Goal: Transaction & Acquisition: Purchase product/service

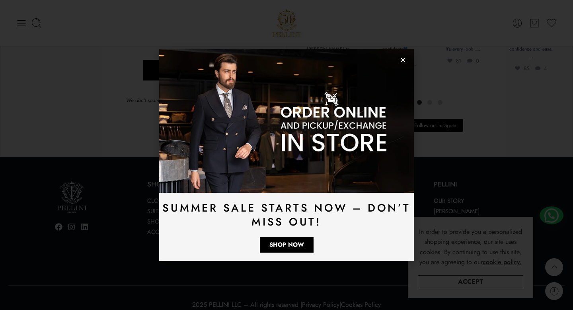
scroll to position [2225, 0]
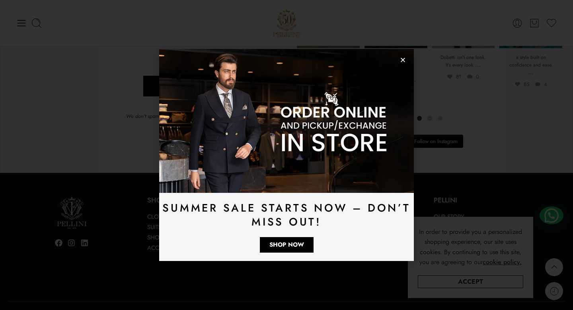
click at [409, 63] on img at bounding box center [286, 120] width 255 height 143
click at [400, 61] on icon "Close" at bounding box center [403, 60] width 6 height 6
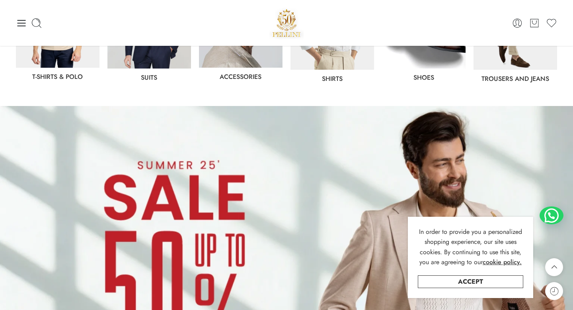
scroll to position [0, 0]
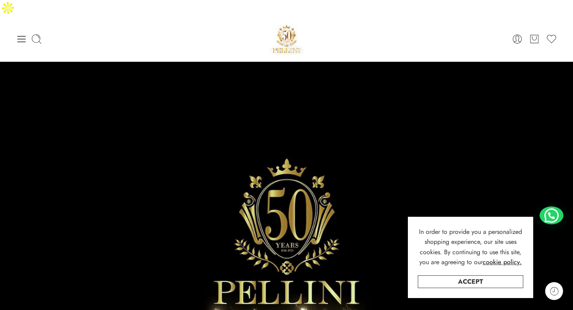
click at [13, 22] on div "0 Cart 0 Wishlist Search here Popular Searches:" at bounding box center [286, 39] width 549 height 34
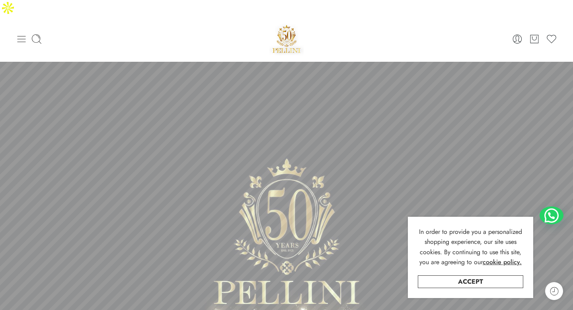
click at [18, 33] on icon at bounding box center [21, 38] width 11 height 11
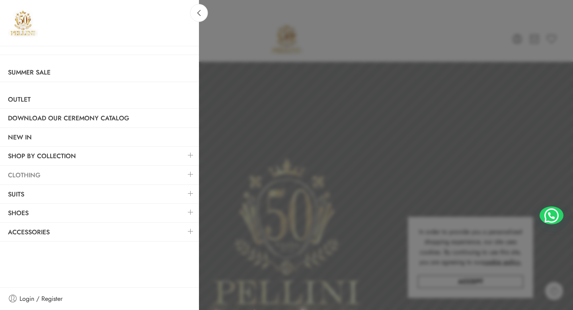
click at [33, 173] on link "Clothing" at bounding box center [99, 175] width 199 height 18
click at [191, 174] on link at bounding box center [190, 174] width 17 height 17
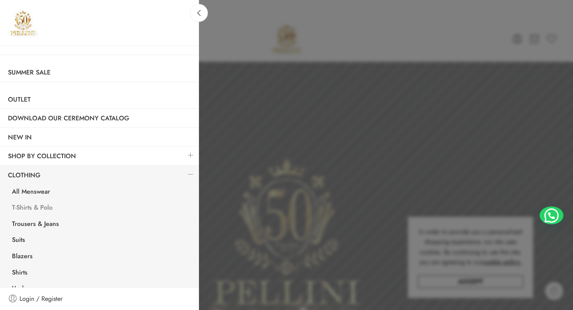
click at [45, 208] on link "T-Shirts & Polo" at bounding box center [101, 208] width 195 height 16
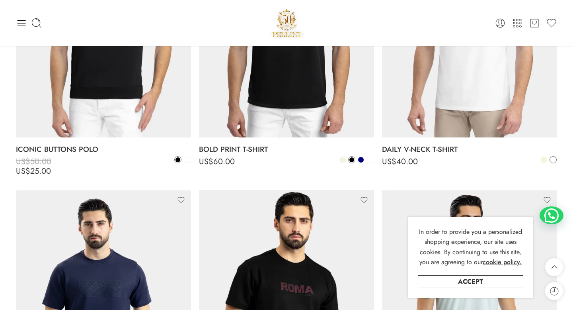
scroll to position [784, 0]
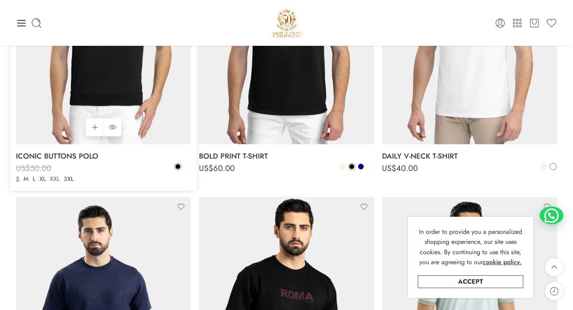
click at [49, 179] on link "XXL" at bounding box center [55, 178] width 14 height 9
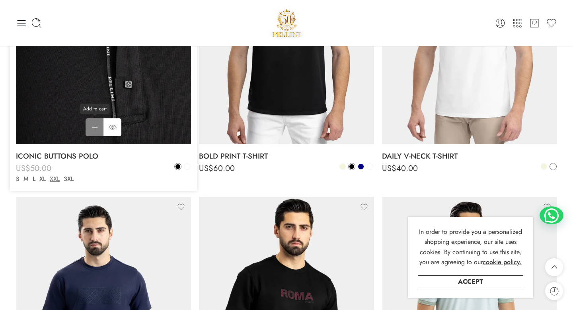
click at [94, 129] on link "Add to cart Add to cart" at bounding box center [95, 127] width 18 height 18
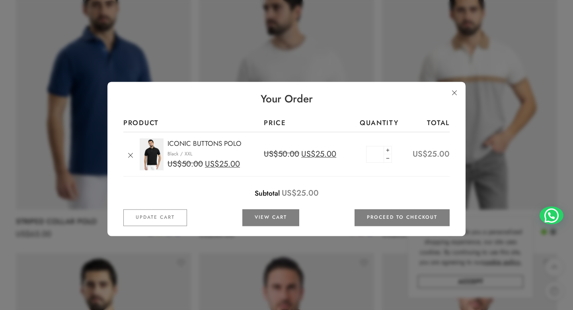
scroll to position [1294, 0]
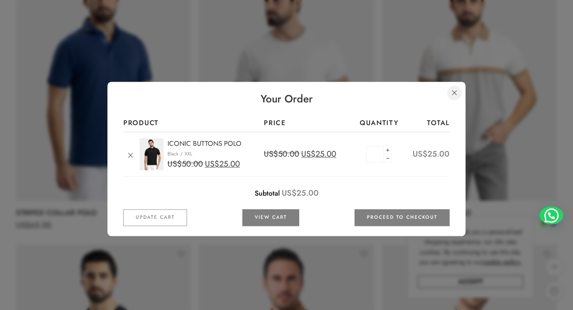
click at [452, 92] on link at bounding box center [454, 93] width 14 height 14
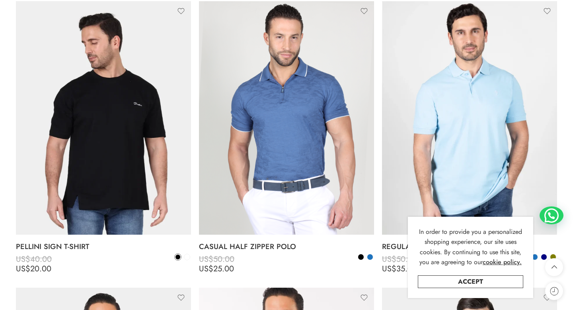
scroll to position [1828, 0]
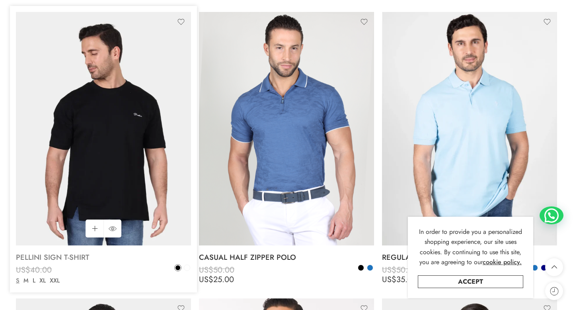
click at [44, 249] on link "PELLINI SIGN T-SHIRT" at bounding box center [103, 257] width 175 height 16
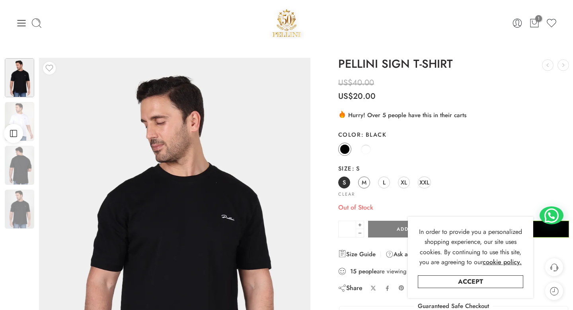
click at [364, 152] on span at bounding box center [366, 149] width 10 height 10
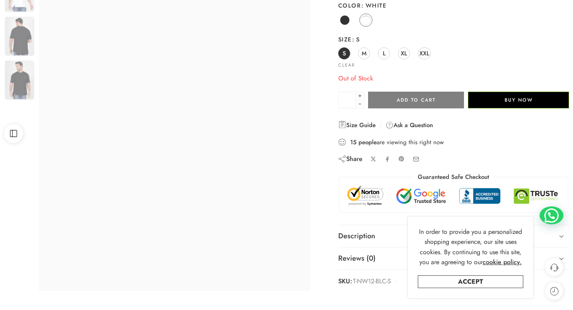
scroll to position [157, 0]
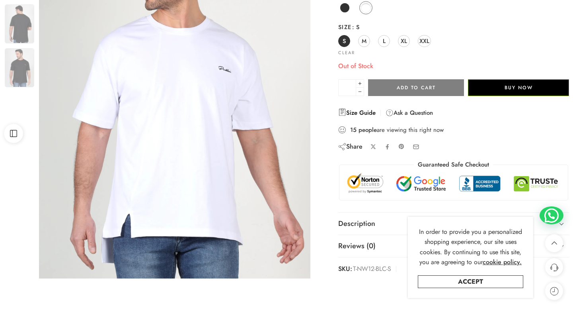
click at [360, 108] on link "Size Guide" at bounding box center [356, 113] width 37 height 10
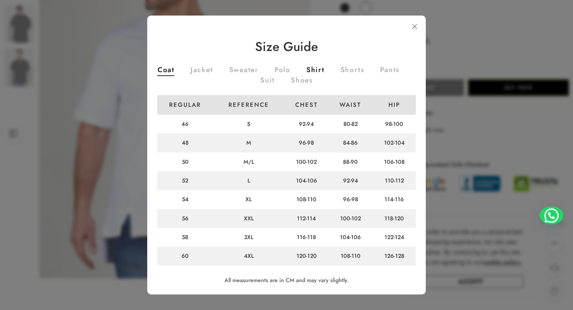
click at [310, 66] on link "Shirt" at bounding box center [315, 70] width 18 height 9
click at [414, 22] on link at bounding box center [415, 27] width 14 height 14
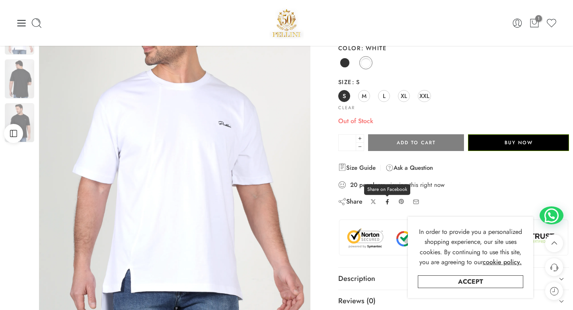
scroll to position [49, 0]
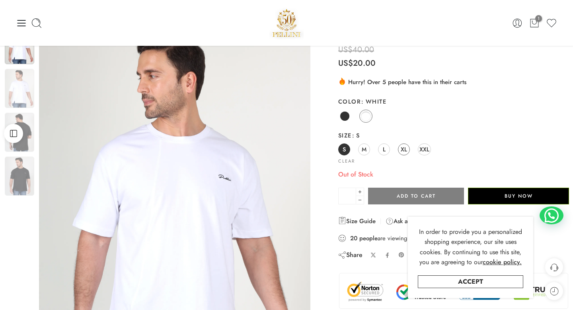
click at [406, 144] on span "XL" at bounding box center [404, 149] width 6 height 11
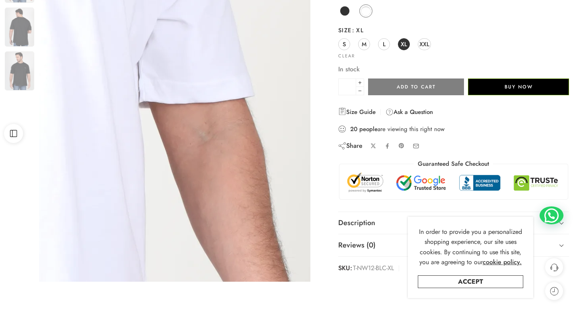
scroll to position [166, 0]
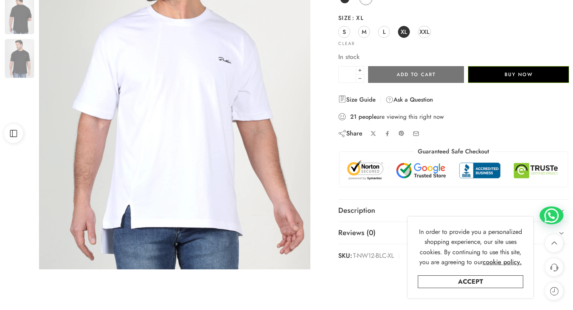
click at [427, 66] on button "Add to cart" at bounding box center [416, 74] width 96 height 17
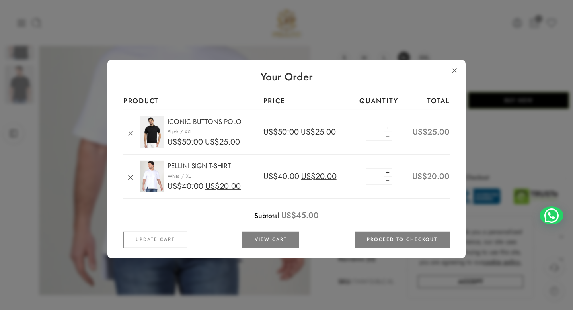
scroll to position [0, 0]
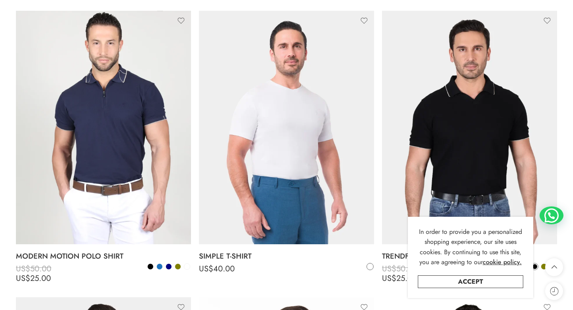
scroll to position [2420, 0]
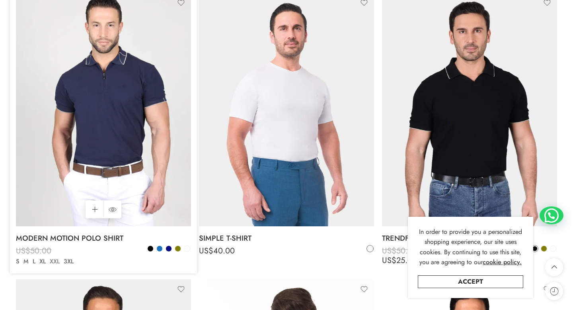
click at [57, 257] on link "XXL" at bounding box center [55, 261] width 14 height 9
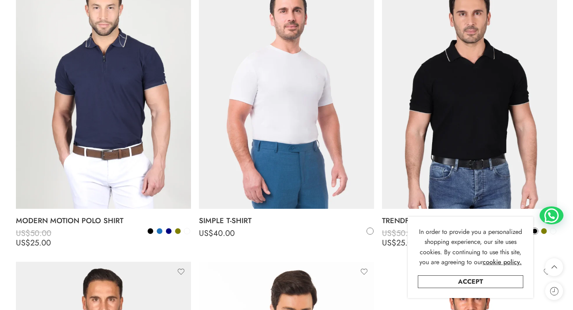
scroll to position [2437, 0]
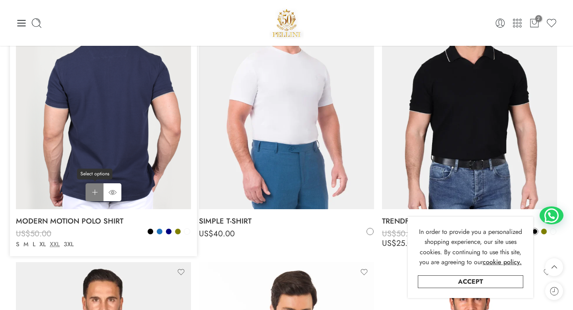
click at [93, 183] on link "Select options Select options" at bounding box center [95, 192] width 18 height 18
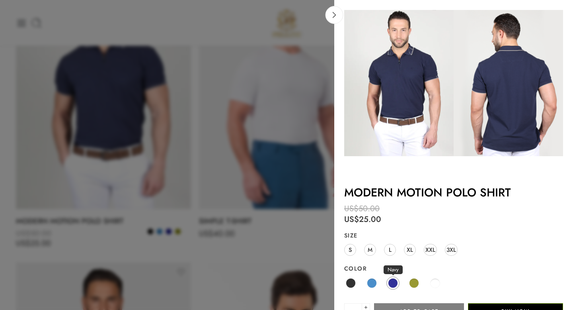
click at [395, 282] on span at bounding box center [393, 283] width 10 height 10
click at [378, 282] on div "Black Blue Navy Olive White" at bounding box center [453, 283] width 219 height 16
click at [364, 287] on div "Black Blue Navy Olive White" at bounding box center [453, 283] width 219 height 16
click at [367, 284] on link "Blue" at bounding box center [371, 282] width 13 height 13
click at [418, 279] on link "Olive" at bounding box center [414, 282] width 13 height 13
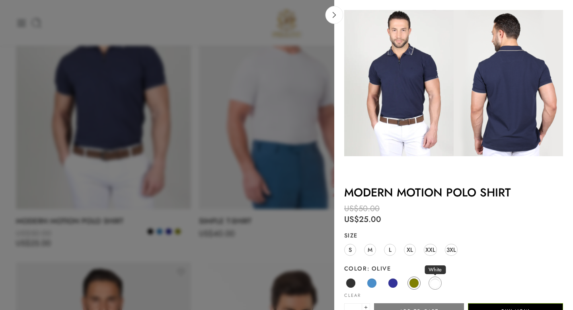
click at [433, 281] on span at bounding box center [435, 283] width 10 height 10
click at [389, 282] on span at bounding box center [393, 283] width 10 height 10
click at [435, 252] on link "XXL" at bounding box center [430, 250] width 13 height 12
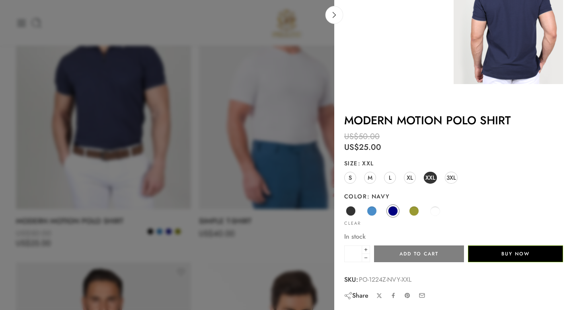
scroll to position [72, 0]
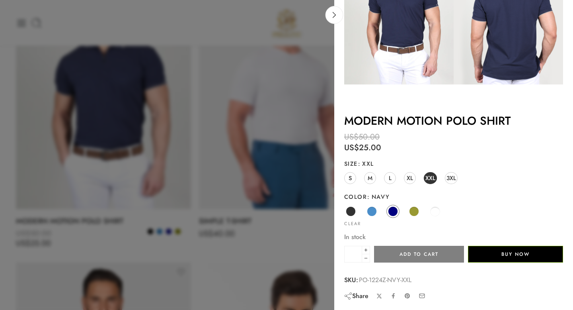
click at [416, 259] on button "Add to cart" at bounding box center [419, 254] width 90 height 17
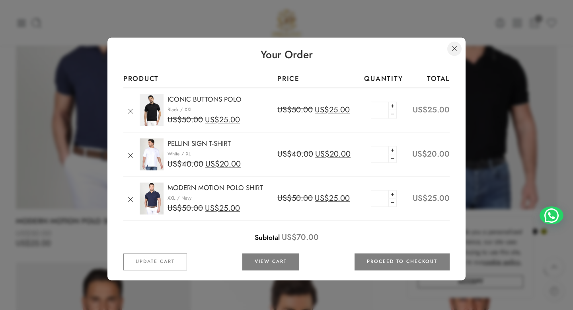
click at [456, 46] on link at bounding box center [454, 48] width 14 height 14
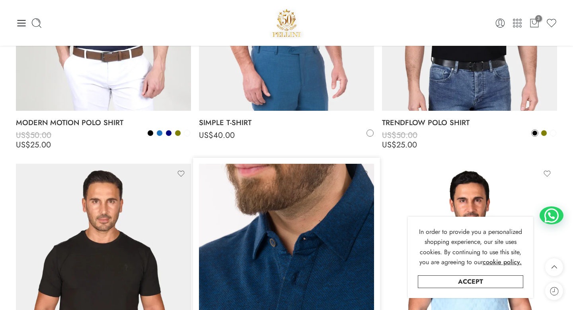
scroll to position [2334, 0]
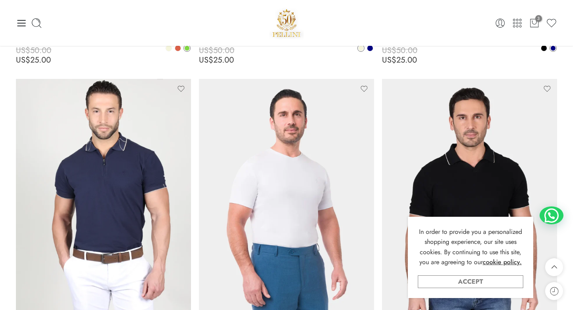
click at [495, 281] on link "Accept" at bounding box center [470, 281] width 105 height 13
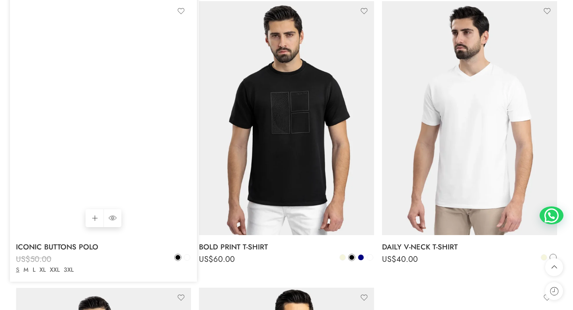
scroll to position [762, 0]
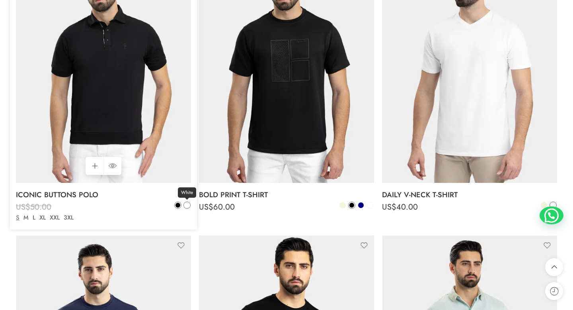
click at [190, 201] on link "White" at bounding box center [186, 204] width 7 height 7
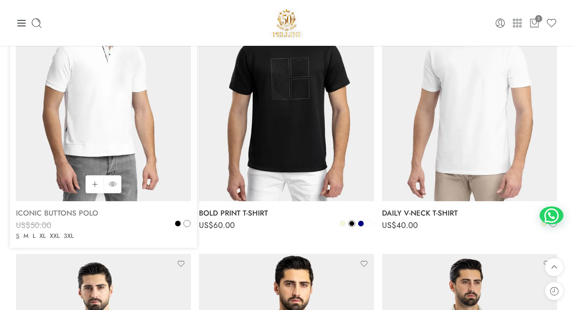
scroll to position [735, 0]
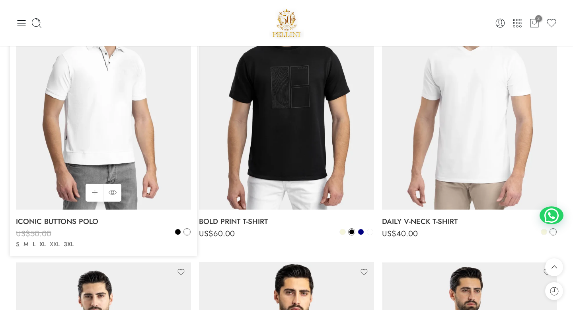
click at [56, 240] on link "XXL" at bounding box center [55, 244] width 14 height 9
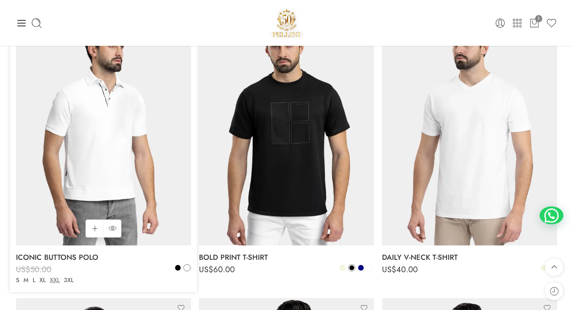
scroll to position [697, 0]
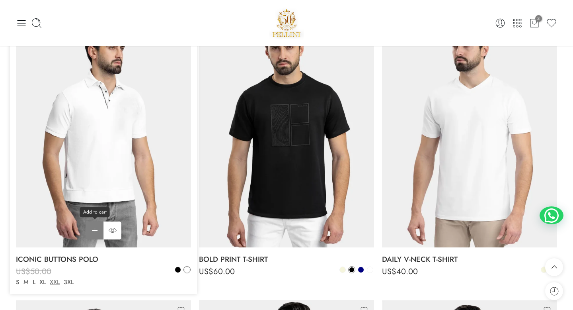
click at [91, 221] on link "Add to cart Add to cart" at bounding box center [95, 230] width 18 height 18
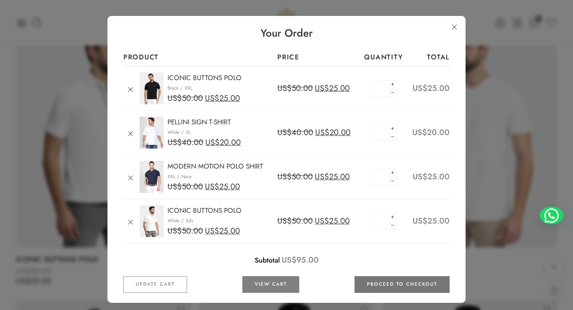
click at [394, 277] on link "Proceed to checkout" at bounding box center [402, 284] width 95 height 17
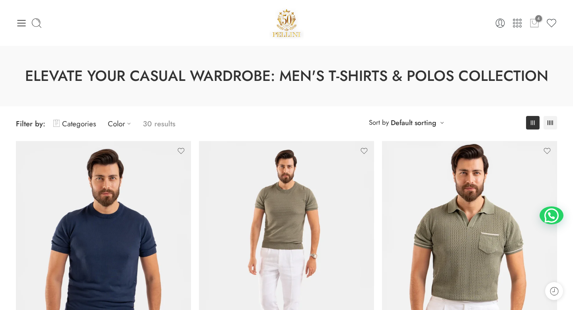
click at [532, 24] on icon at bounding box center [534, 23] width 10 height 11
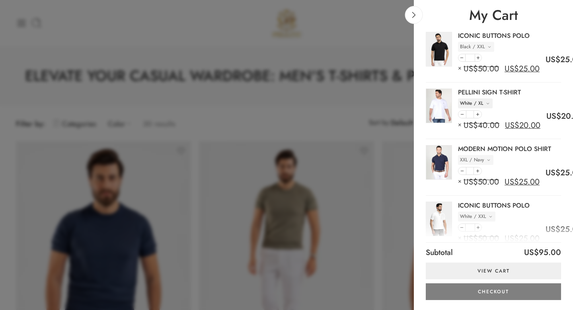
click at [483, 101] on p "XL" at bounding box center [480, 103] width 5 height 8
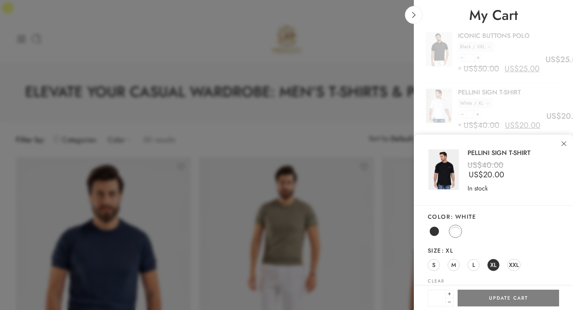
click at [506, 262] on div "S M L XL XXL" at bounding box center [493, 265] width 131 height 14
click at [508, 262] on link "XXL" at bounding box center [513, 265] width 13 height 12
click at [506, 298] on button "Update Cart" at bounding box center [508, 297] width 101 height 17
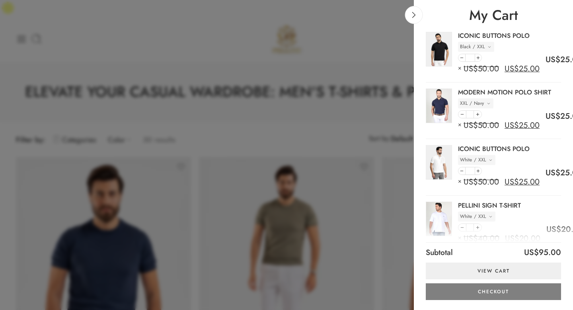
click at [225, 23] on div at bounding box center [286, 155] width 573 height 310
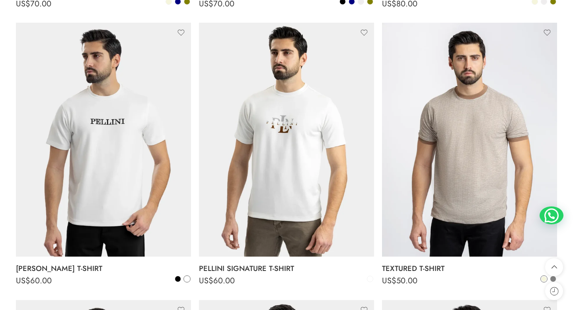
scroll to position [425, 0]
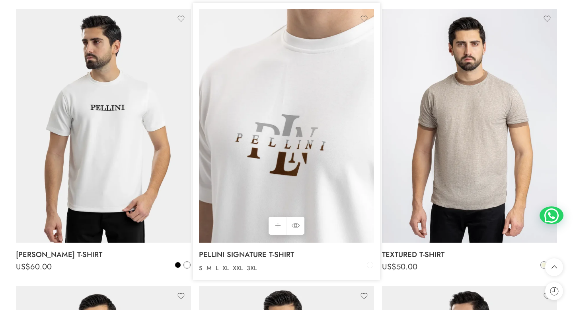
click at [259, 128] on img at bounding box center [286, 126] width 175 height 234
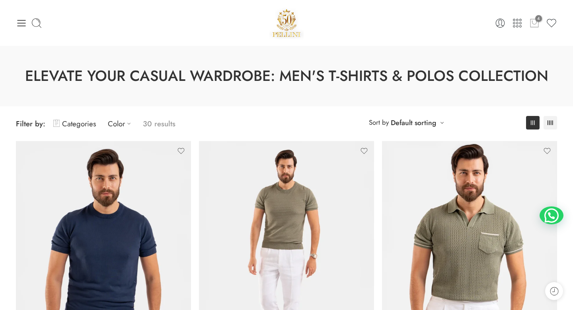
click at [536, 26] on icon at bounding box center [534, 23] width 10 height 11
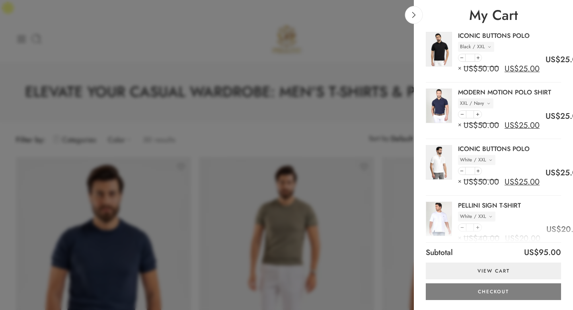
click at [447, 156] on img at bounding box center [439, 162] width 26 height 35
click at [479, 148] on link "ICONIC BUTTONS POLO" at bounding box center [494, 149] width 72 height 8
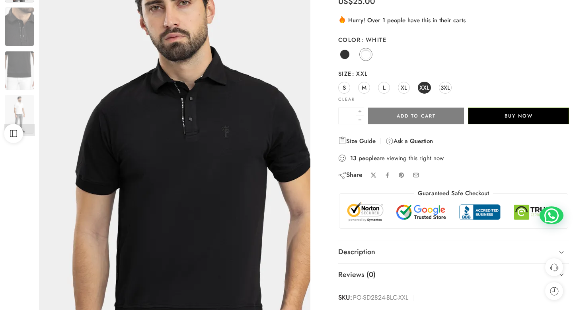
scroll to position [103, 0]
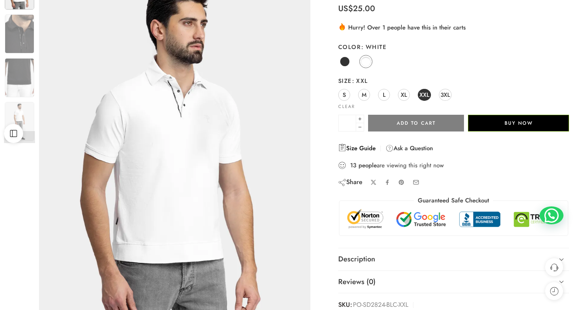
click at [360, 143] on link "Size Guide" at bounding box center [356, 148] width 37 height 10
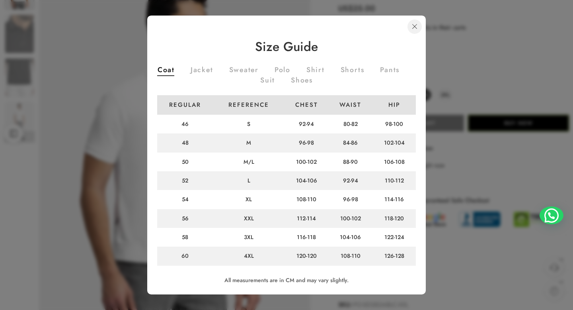
click at [413, 30] on link at bounding box center [415, 27] width 14 height 14
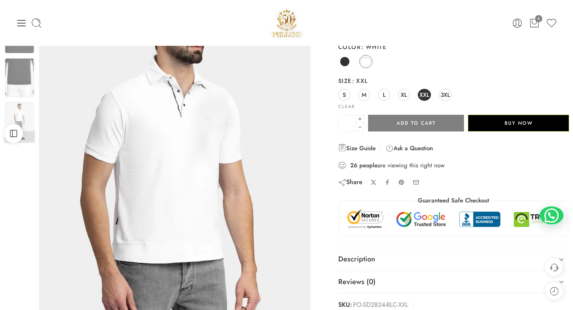
scroll to position [0, 0]
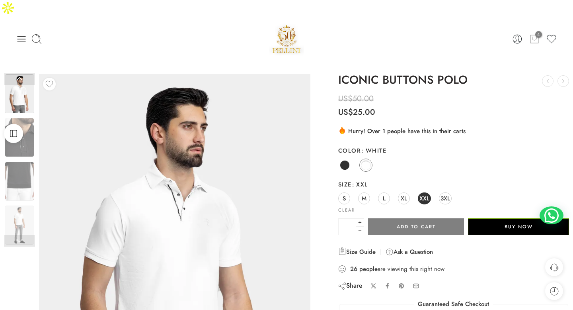
click at [535, 31] on span "4" at bounding box center [538, 34] width 7 height 7
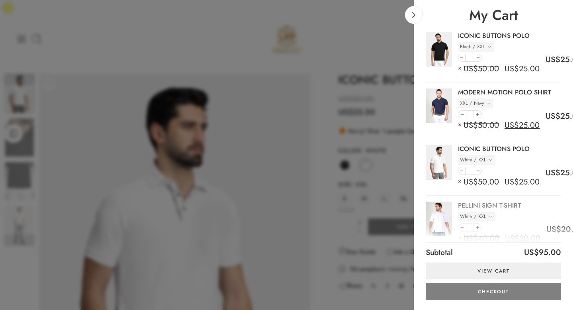
scroll to position [4, 0]
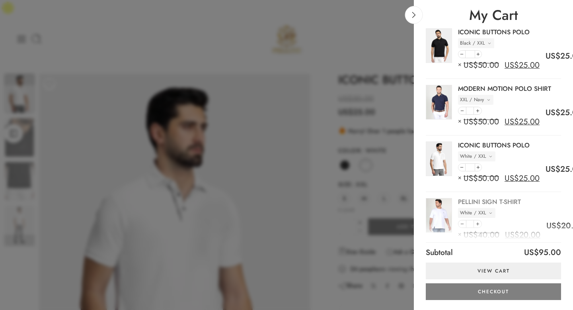
click at [485, 202] on link "PELLINI SIGN T-SHIRT" at bounding box center [489, 202] width 63 height 8
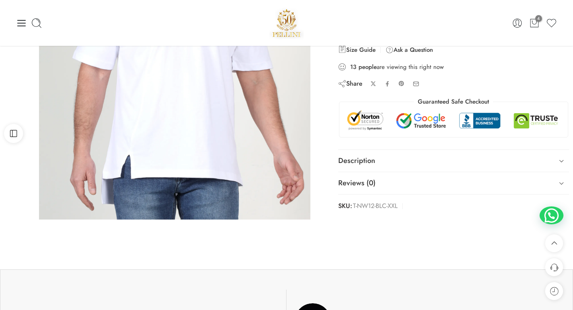
scroll to position [211, 0]
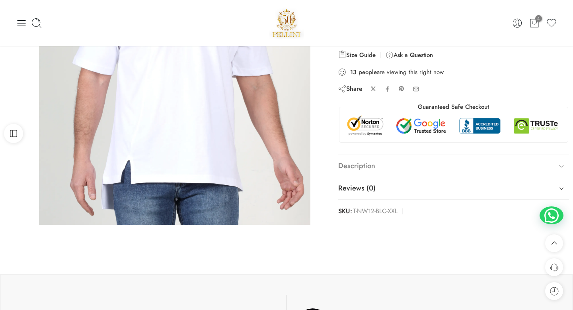
click at [556, 160] on icon at bounding box center [561, 165] width 11 height 11
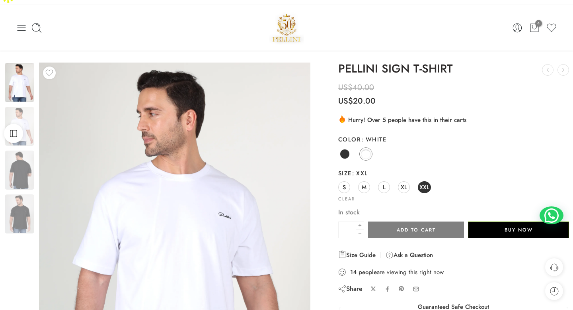
scroll to position [0, 0]
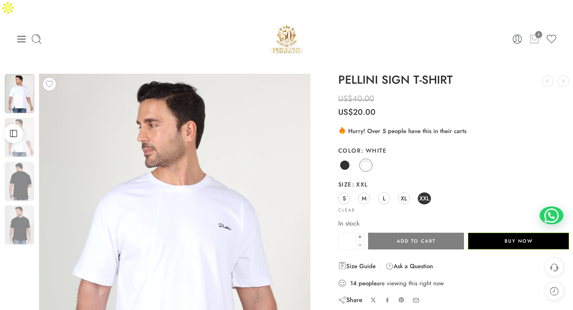
click at [536, 31] on span "4" at bounding box center [538, 34] width 7 height 7
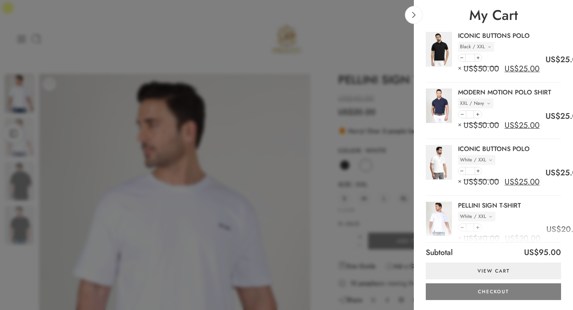
click at [431, 101] on img at bounding box center [439, 105] width 26 height 35
click at [475, 92] on link "MODERN MOTION POLO SHIRT" at bounding box center [504, 92] width 93 height 8
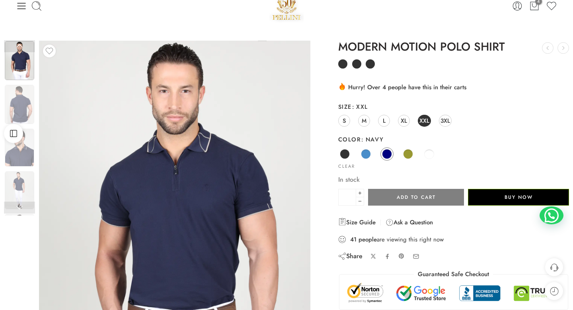
scroll to position [90, 0]
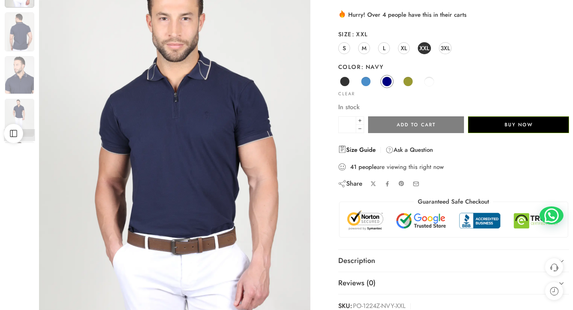
click at [365, 152] on link "Size Guide" at bounding box center [356, 150] width 37 height 10
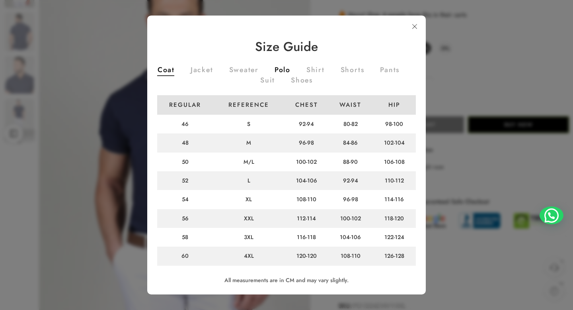
click at [288, 69] on link "Polo" at bounding box center [283, 70] width 16 height 9
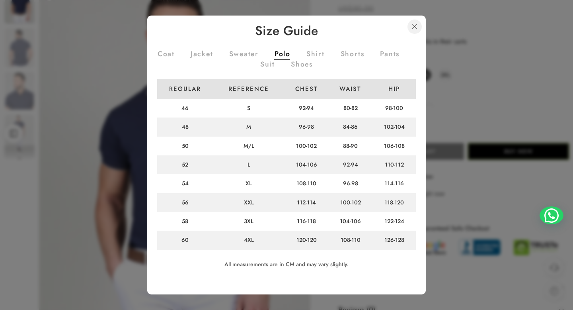
click at [412, 26] on link at bounding box center [415, 27] width 14 height 14
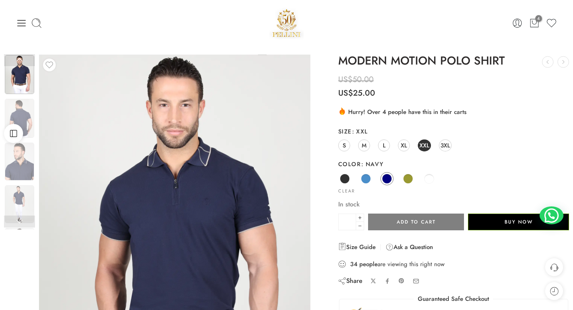
scroll to position [0, 0]
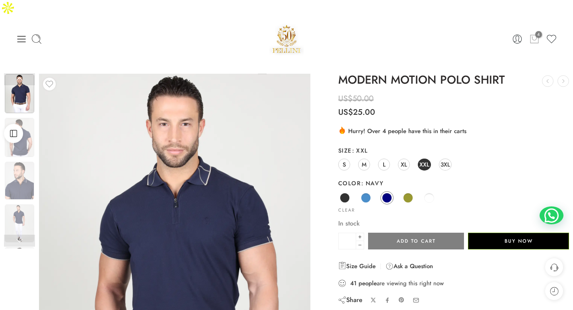
click at [531, 33] on icon at bounding box center [534, 38] width 10 height 11
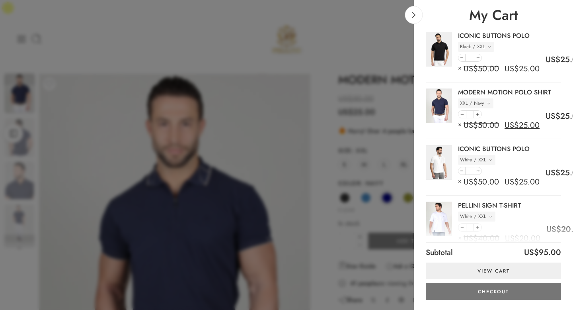
click at [494, 291] on link "Checkout" at bounding box center [493, 291] width 135 height 17
